Goal: Information Seeking & Learning: Learn about a topic

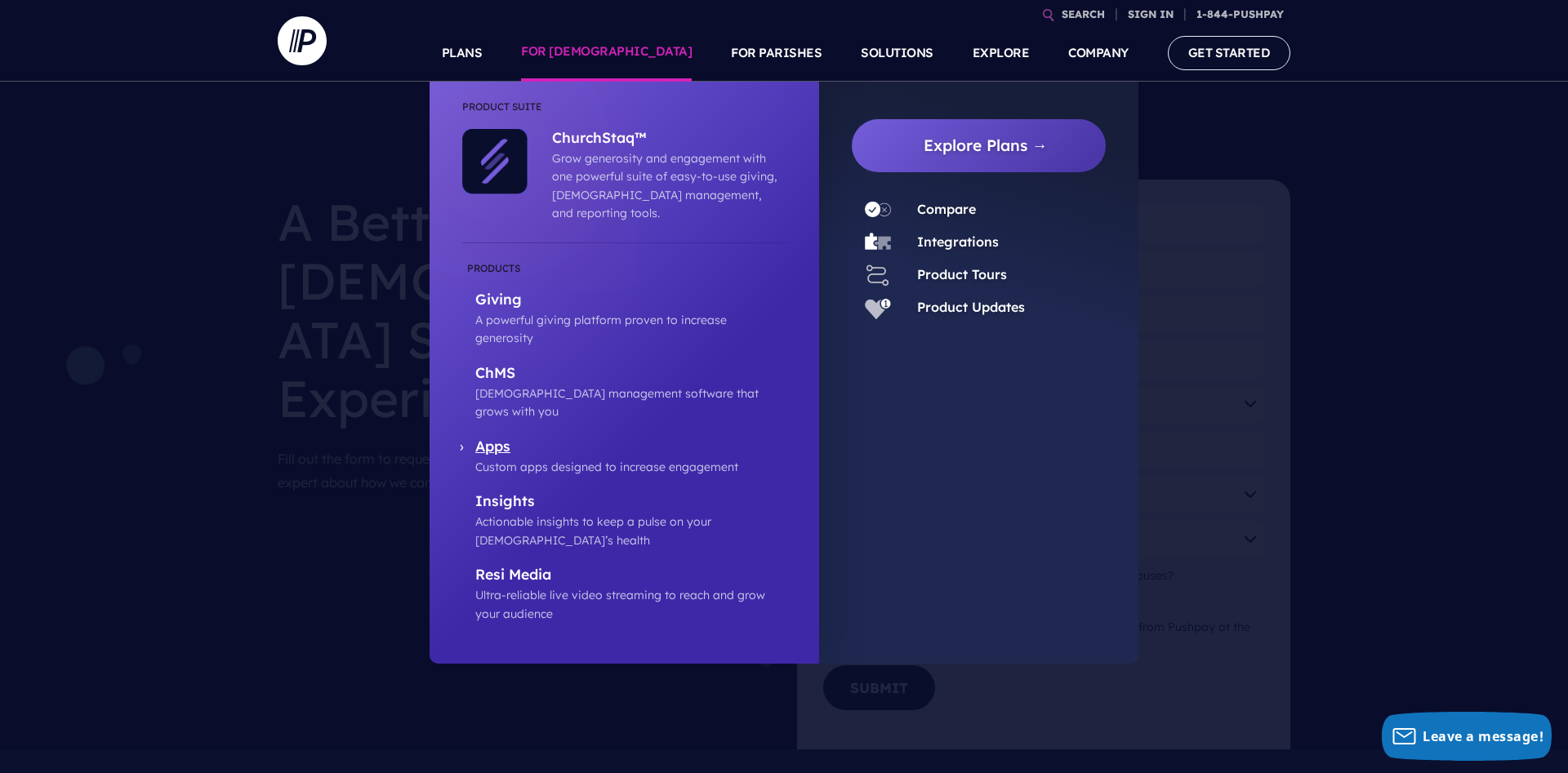
click at [493, 438] on p "Apps" at bounding box center [631, 448] width 311 height 20
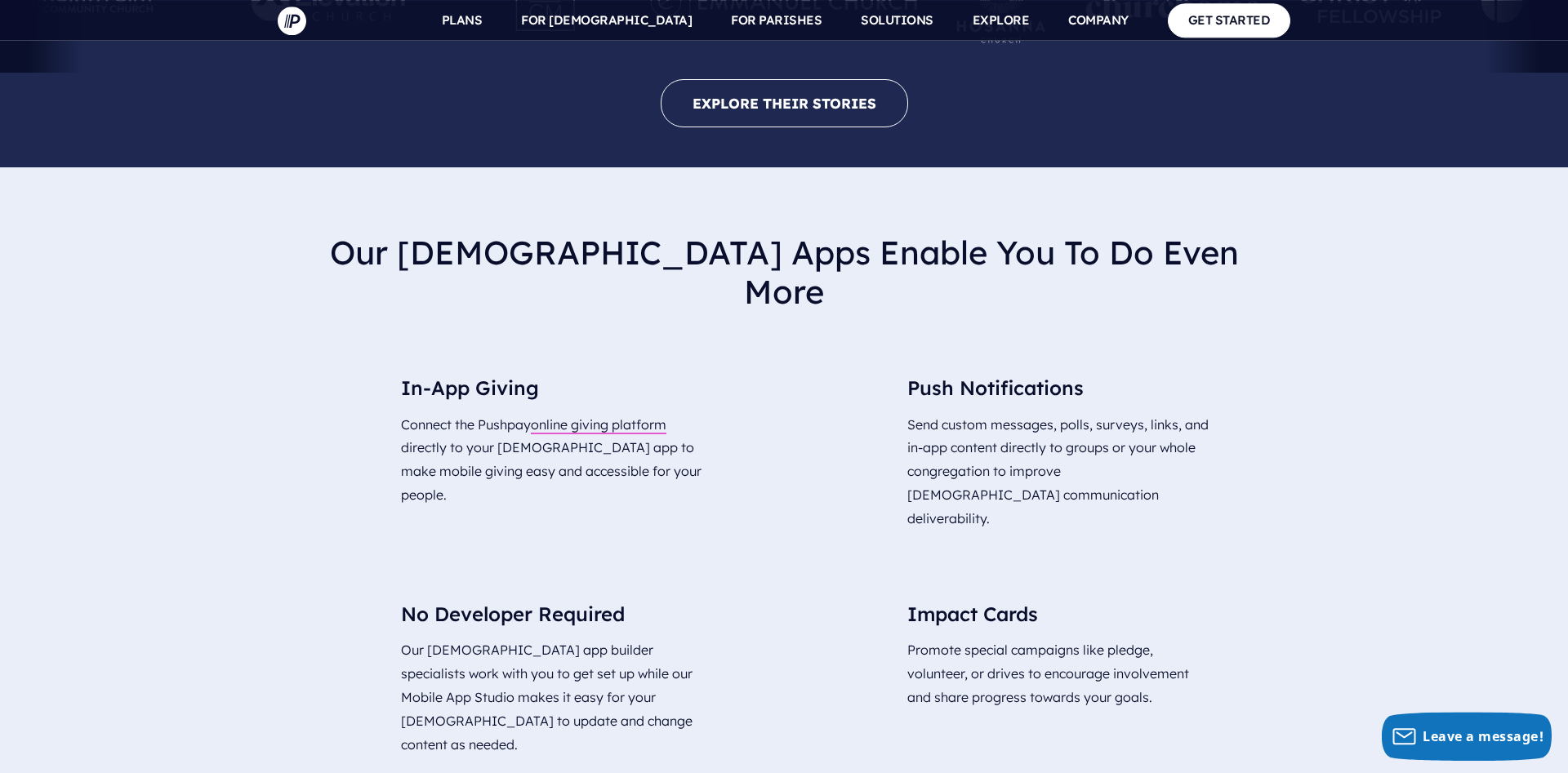
scroll to position [3165, 0]
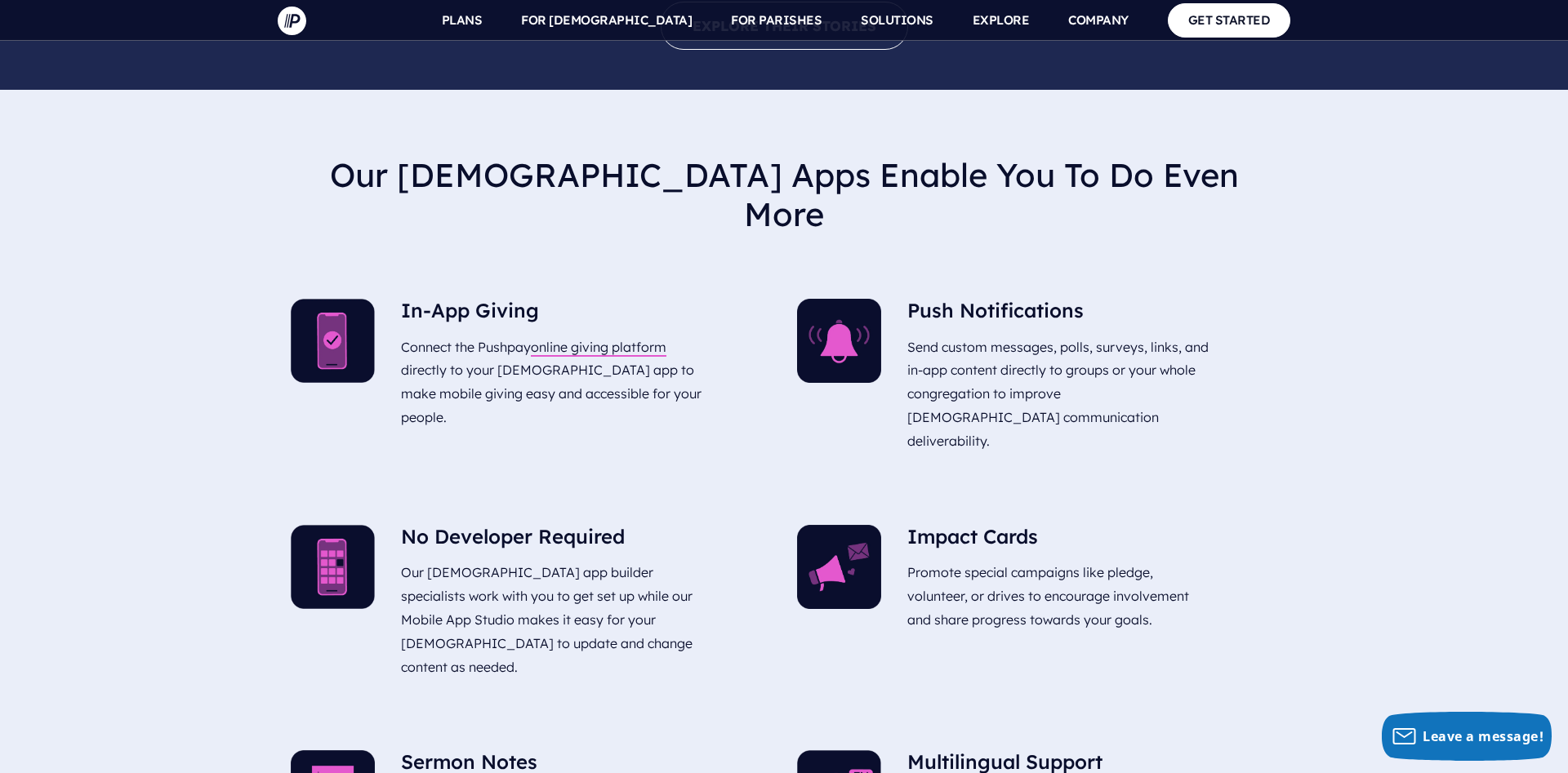
click at [490, 525] on h5 "No Developer Required" at bounding box center [553, 540] width 304 height 31
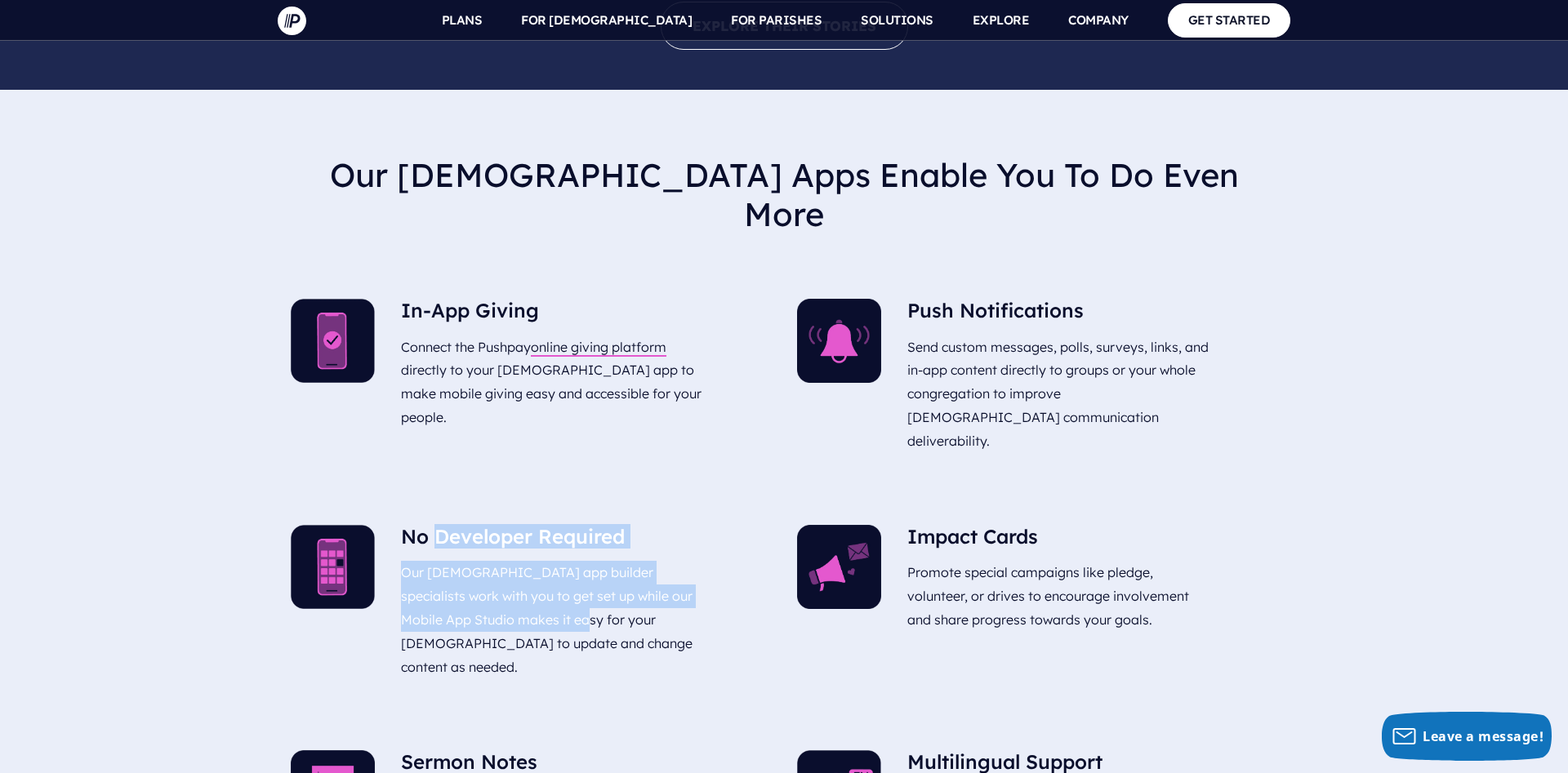
drag, startPoint x: 490, startPoint y: 403, endPoint x: 486, endPoint y: 475, distance: 72.1
click at [486, 525] on div "No Developer Required Our church app builder specialists work with you to get s…" at bounding box center [553, 605] width 304 height 161
click at [428, 554] on p "Our church app builder specialists work with you to get set up while our Mobile…" at bounding box center [553, 620] width 304 height 131
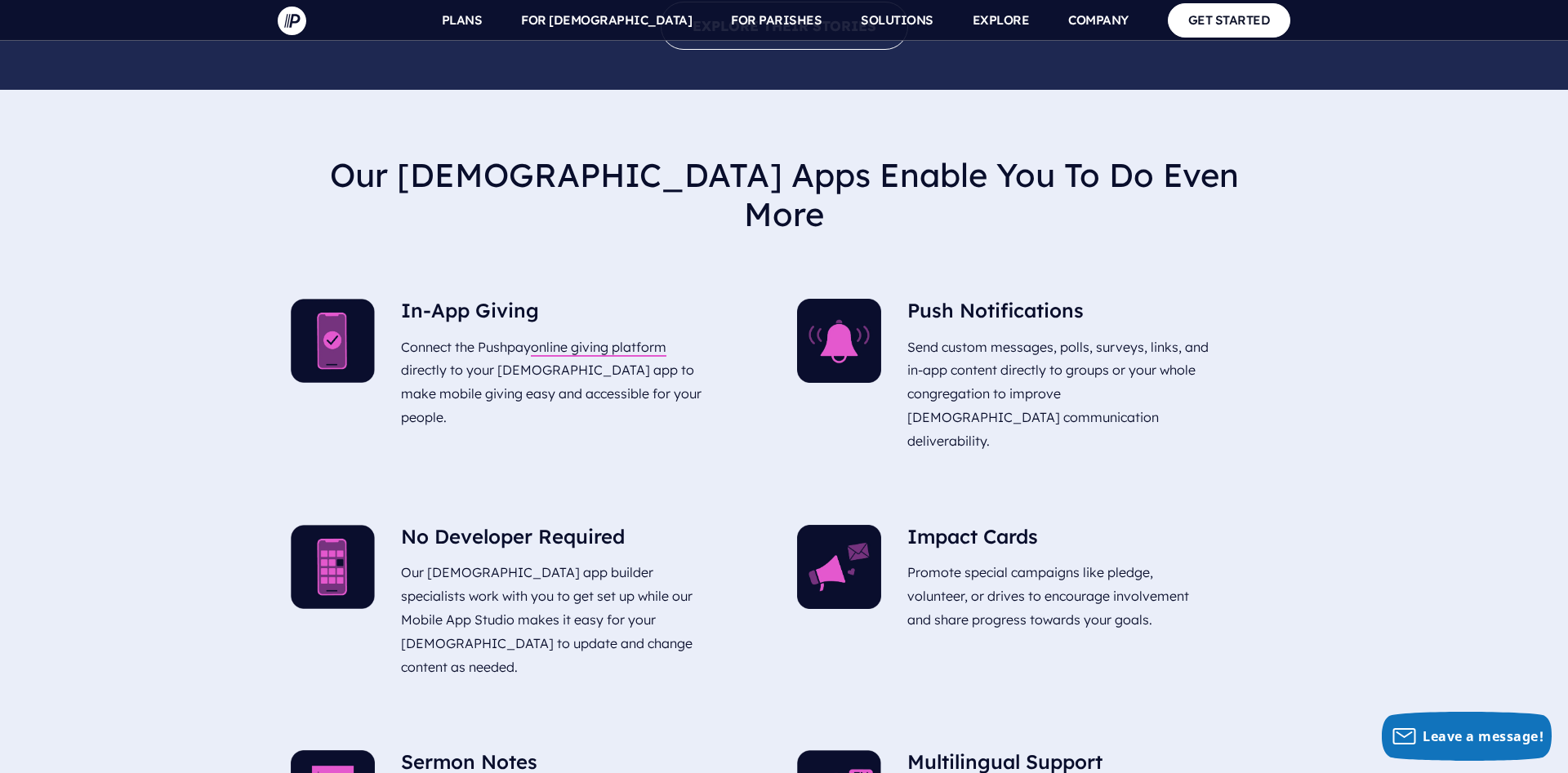
click at [406, 554] on p "Our church app builder specialists work with you to get set up while our Mobile…" at bounding box center [553, 620] width 304 height 131
drag, startPoint x: 406, startPoint y: 440, endPoint x: 505, endPoint y: 433, distance: 99.2
click at [505, 554] on p "Our church app builder specialists work with you to get set up while our Mobile…" at bounding box center [553, 620] width 304 height 131
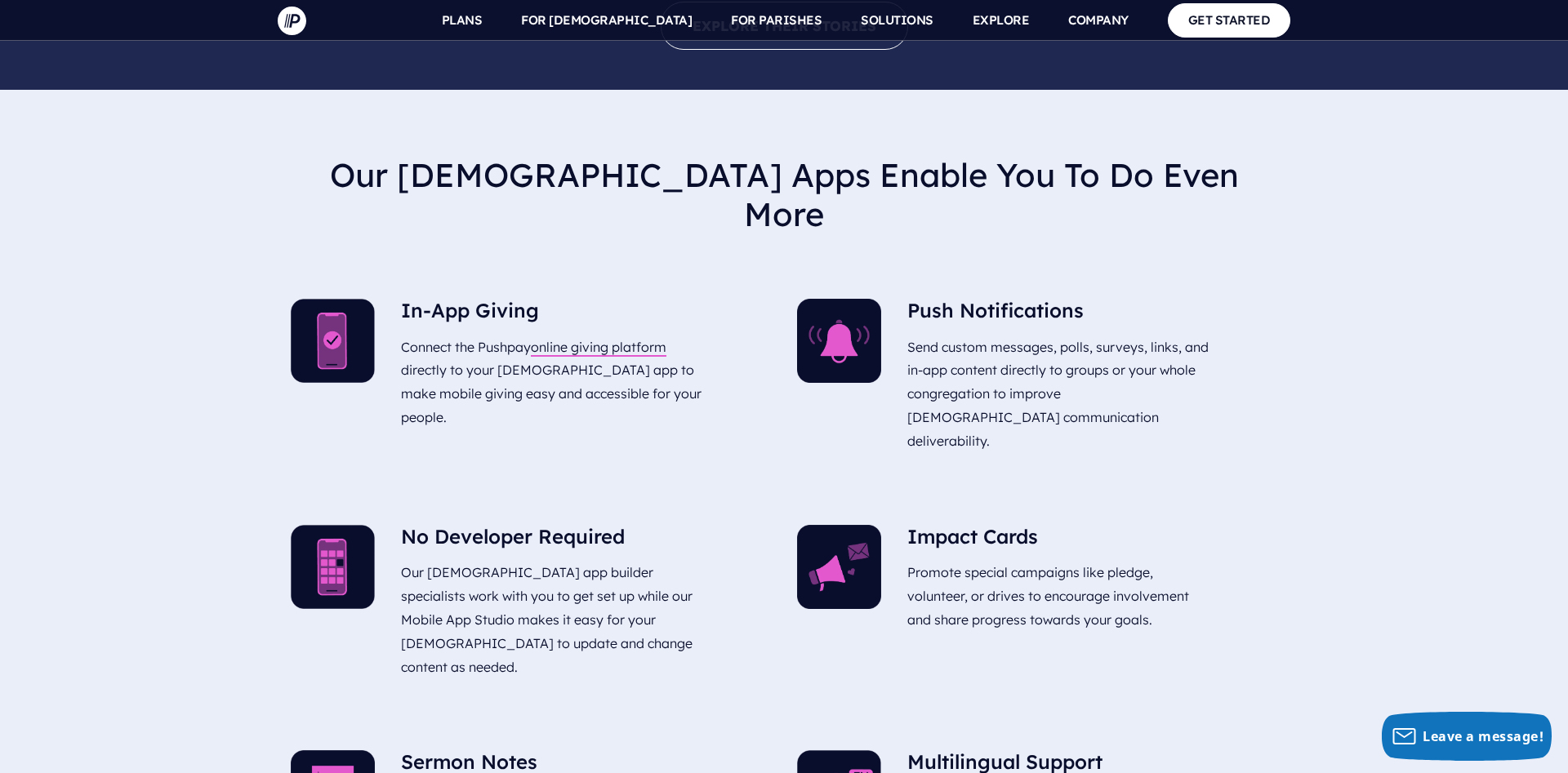
drag, startPoint x: 505, startPoint y: 433, endPoint x: 508, endPoint y: 492, distance: 59.1
click at [508, 554] on p "Our church app builder specialists work with you to get set up while our Mobile…" at bounding box center [553, 620] width 304 height 131
click at [509, 554] on p "Our church app builder specialists work with you to get set up while our Mobile…" at bounding box center [553, 620] width 304 height 131
drag, startPoint x: 509, startPoint y: 505, endPoint x: 440, endPoint y: 404, distance: 122.3
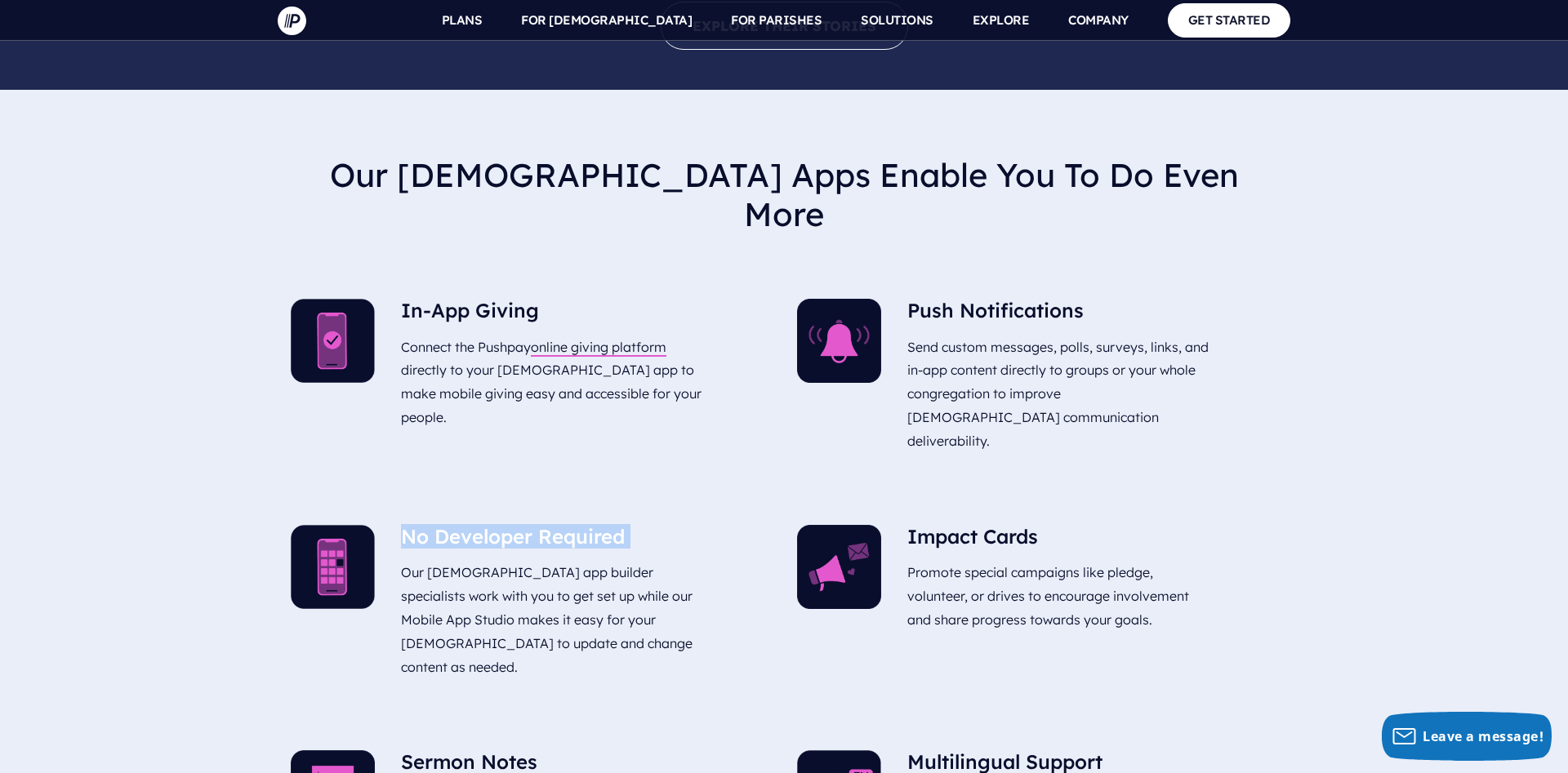
click at [440, 525] on div "No Developer Required Our church app builder specialists work with you to get s…" at bounding box center [553, 605] width 304 height 161
click at [437, 525] on h5 "No Developer Required" at bounding box center [553, 540] width 304 height 31
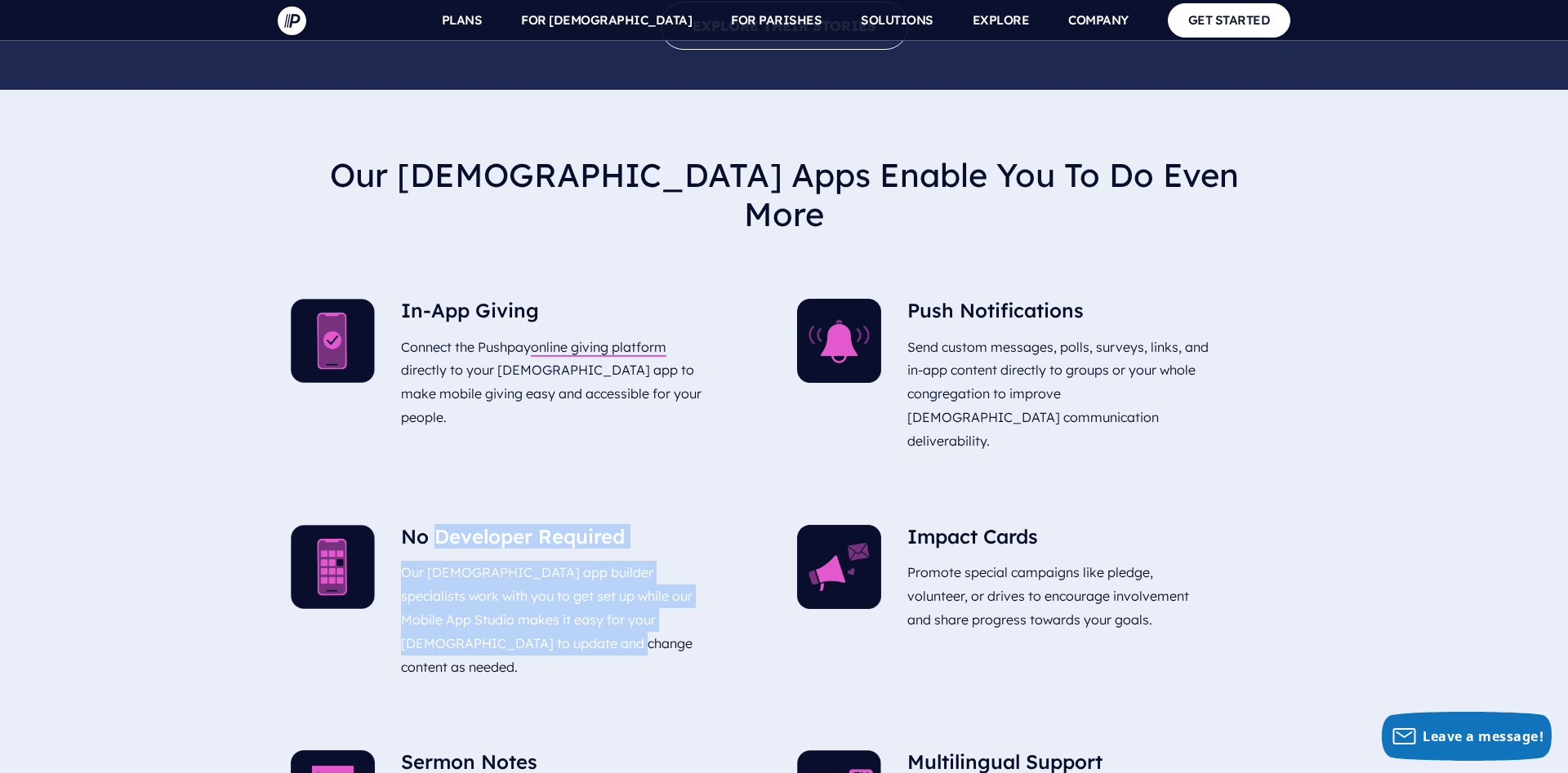
drag, startPoint x: 437, startPoint y: 404, endPoint x: 511, endPoint y: 518, distance: 135.9
click at [509, 525] on div "No Developer Required Our church app builder specialists work with you to get s…" at bounding box center [553, 605] width 304 height 161
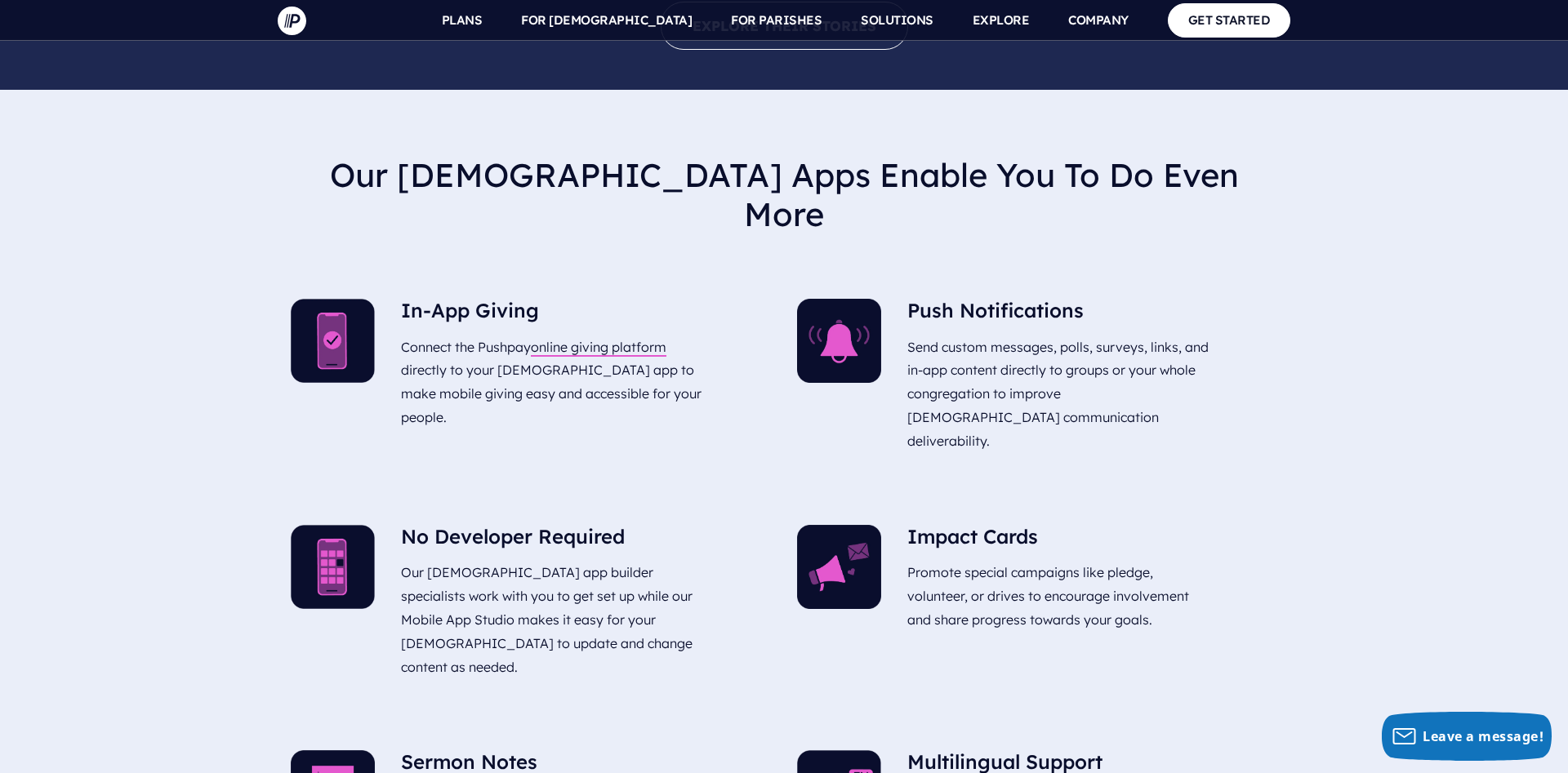
click at [525, 554] on p "Our church app builder specialists work with you to get set up while our Mobile…" at bounding box center [553, 620] width 304 height 131
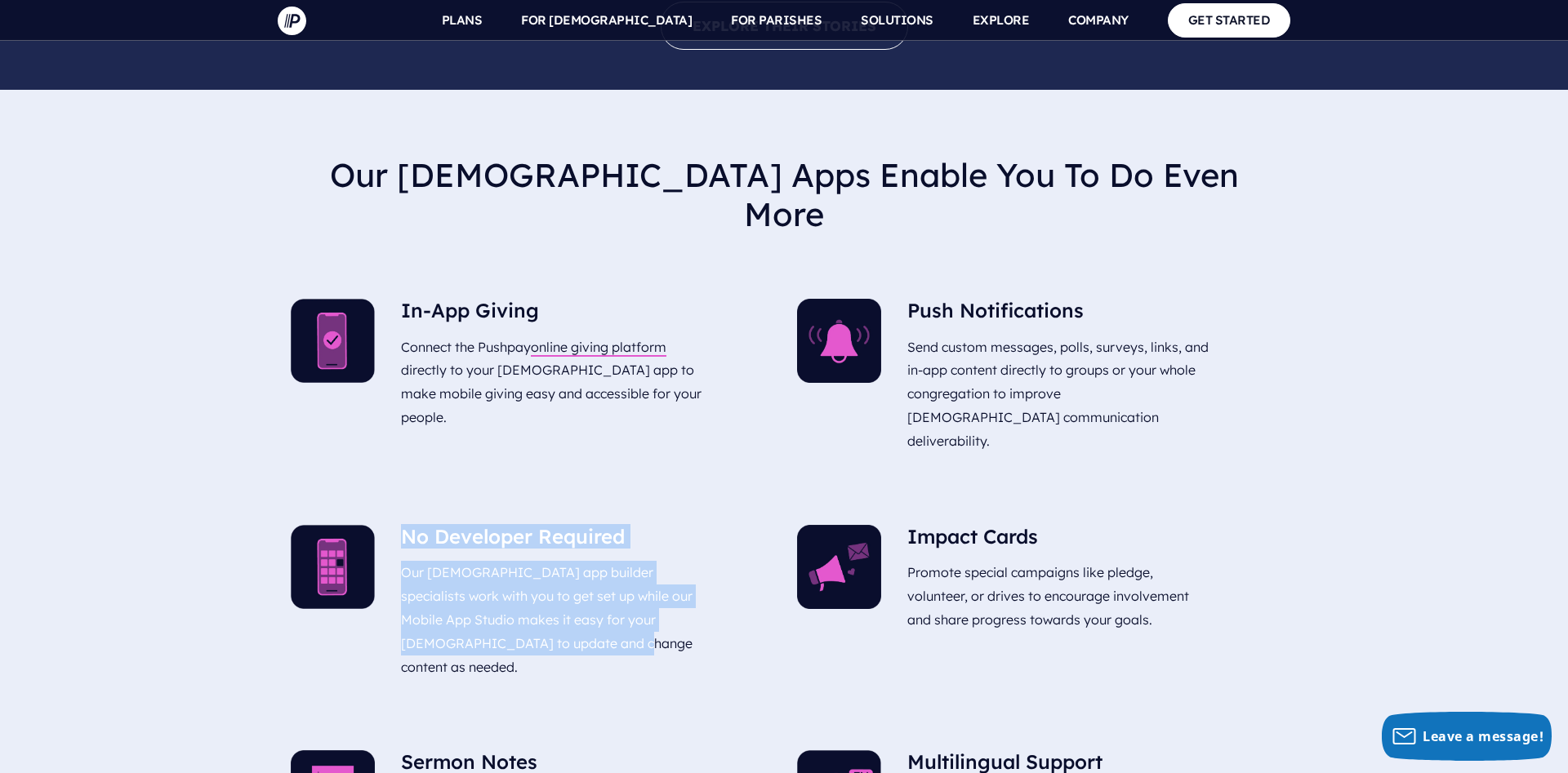
drag, startPoint x: 525, startPoint y: 508, endPoint x: 403, endPoint y: 400, distance: 162.9
click at [403, 525] on div "No Developer Required Our church app builder specialists work with you to get s…" at bounding box center [553, 605] width 304 height 161
click at [519, 554] on p "Our church app builder specialists work with you to get set up while our Mobile…" at bounding box center [553, 620] width 304 height 131
drag, startPoint x: 537, startPoint y: 509, endPoint x: 399, endPoint y: 399, distance: 176.5
click at [399, 512] on div "No Developer Required Our church app builder specialists work with you to get s…" at bounding box center [553, 605] width 331 height 187
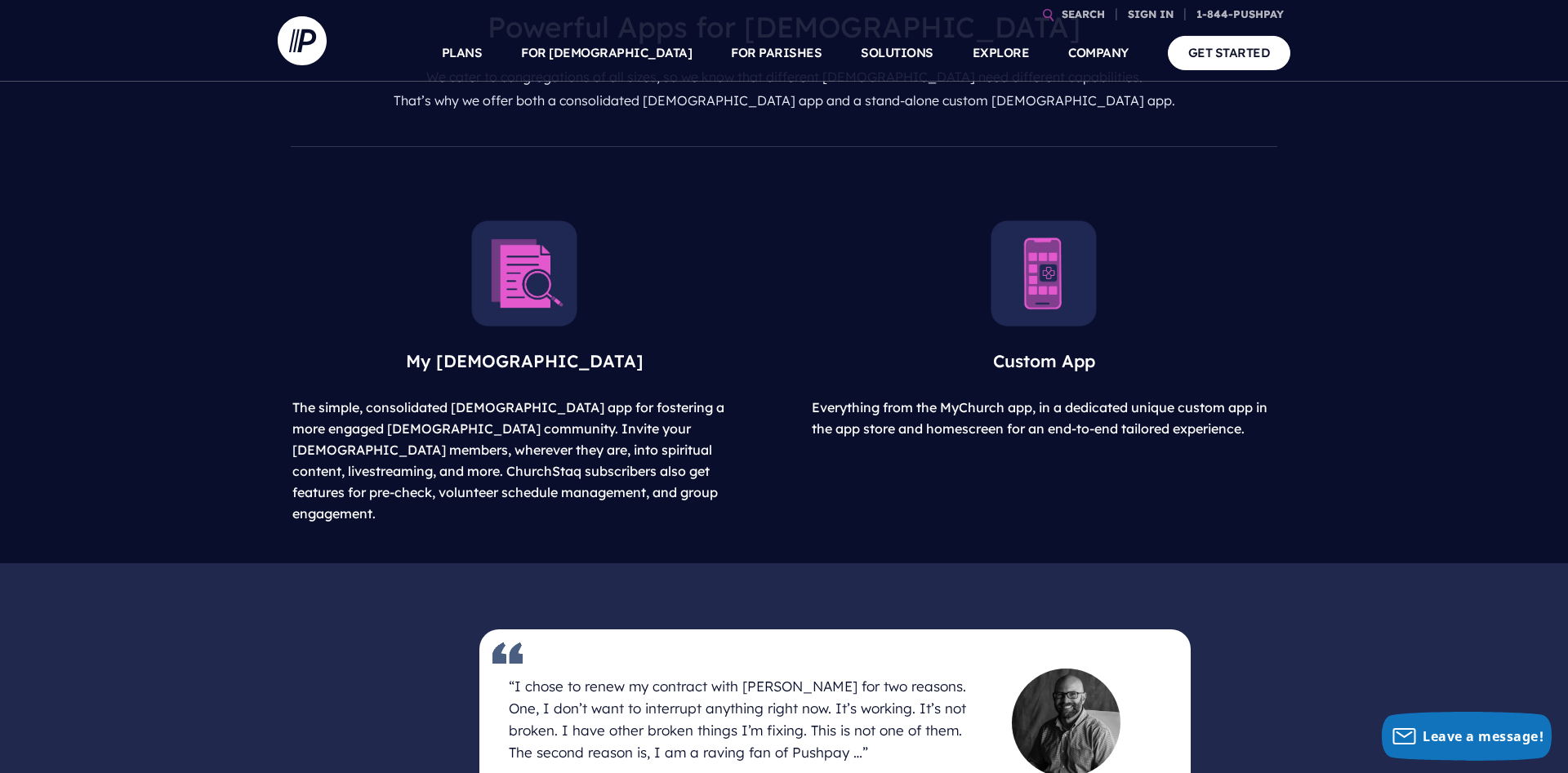
scroll to position [0, 0]
